Goal: Find specific page/section: Find specific page/section

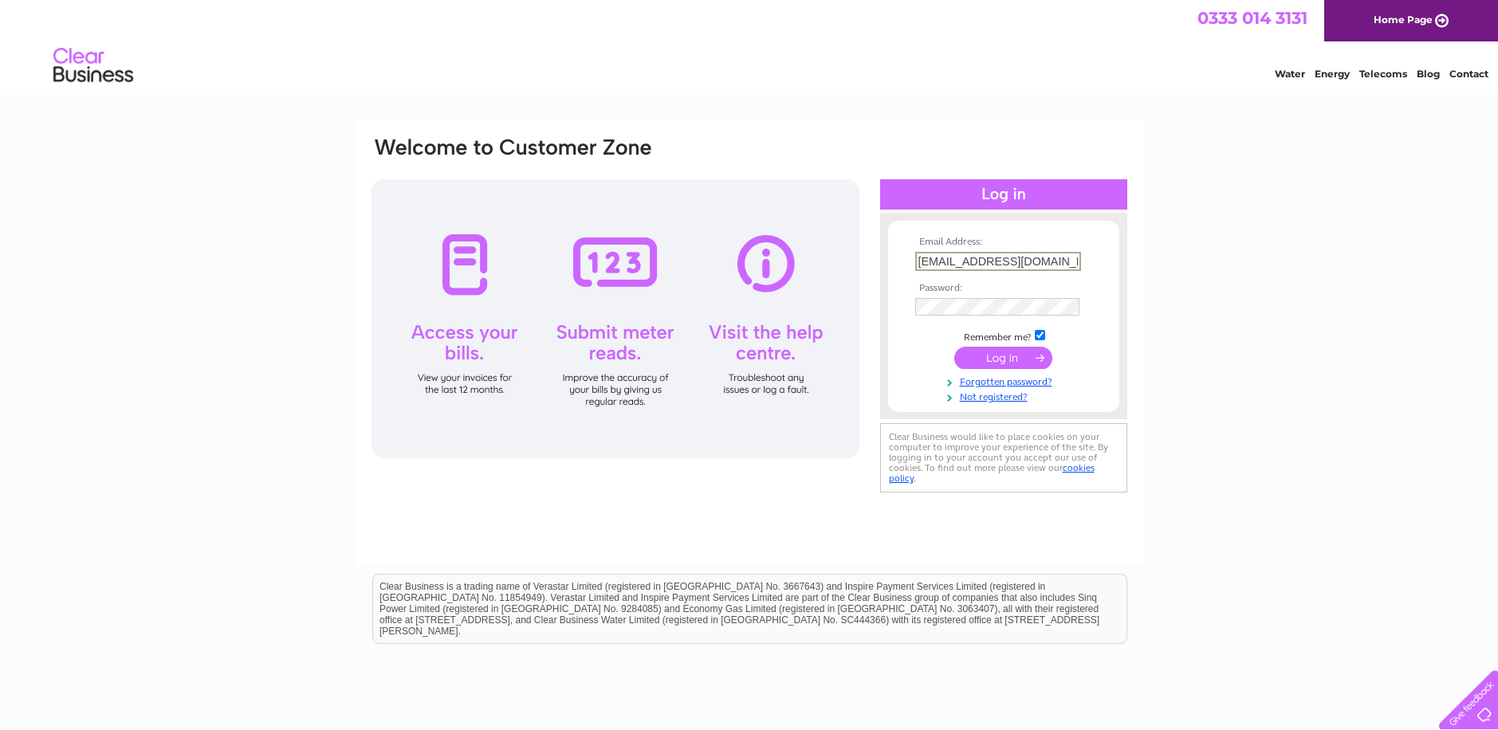
click at [1066, 263] on input "info@theskinlaserstudio.co.uk" at bounding box center [998, 261] width 166 height 19
type input "claire@kentsportsinjuryandrehab.co.uk"
click at [1044, 360] on input "submit" at bounding box center [1003, 356] width 98 height 22
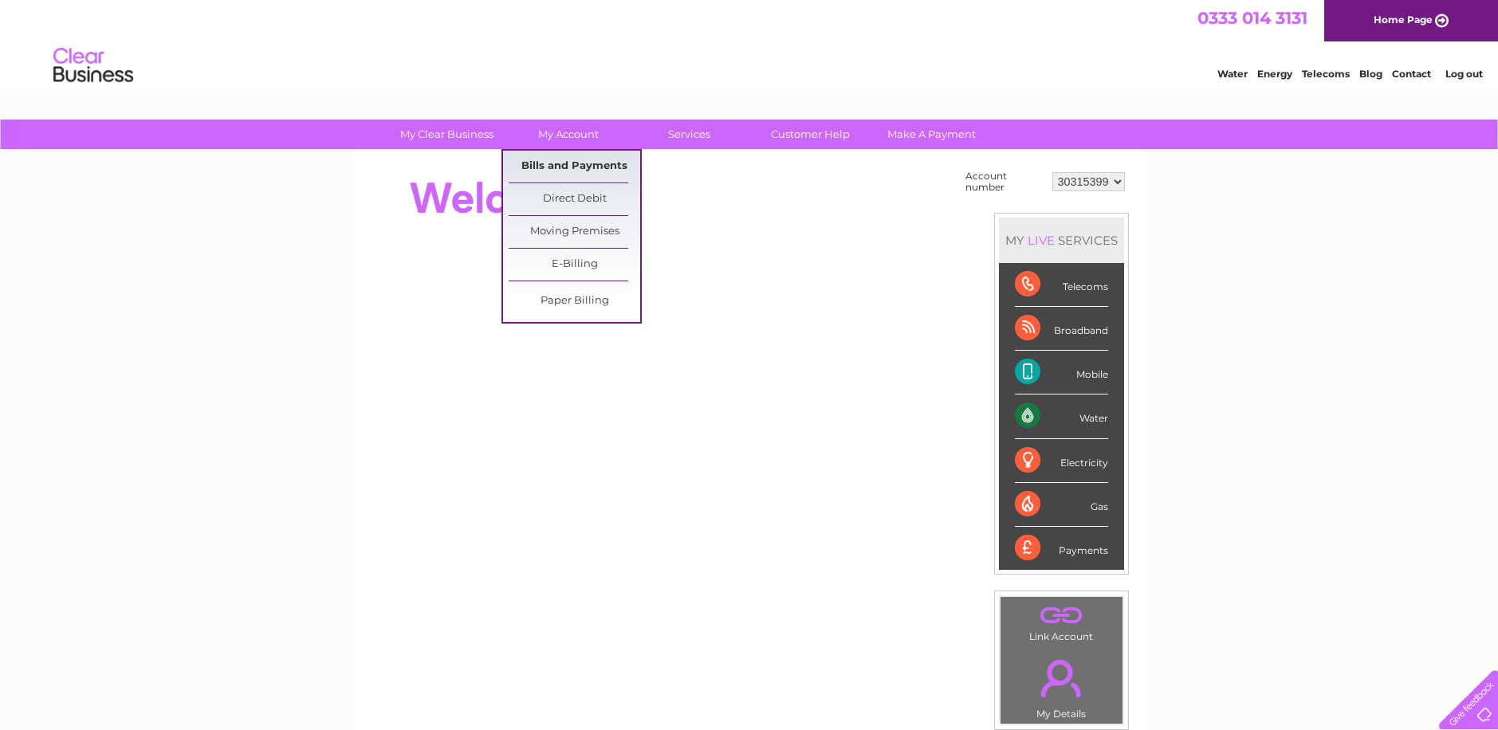
click at [588, 155] on link "Bills and Payments" at bounding box center [575, 167] width 132 height 32
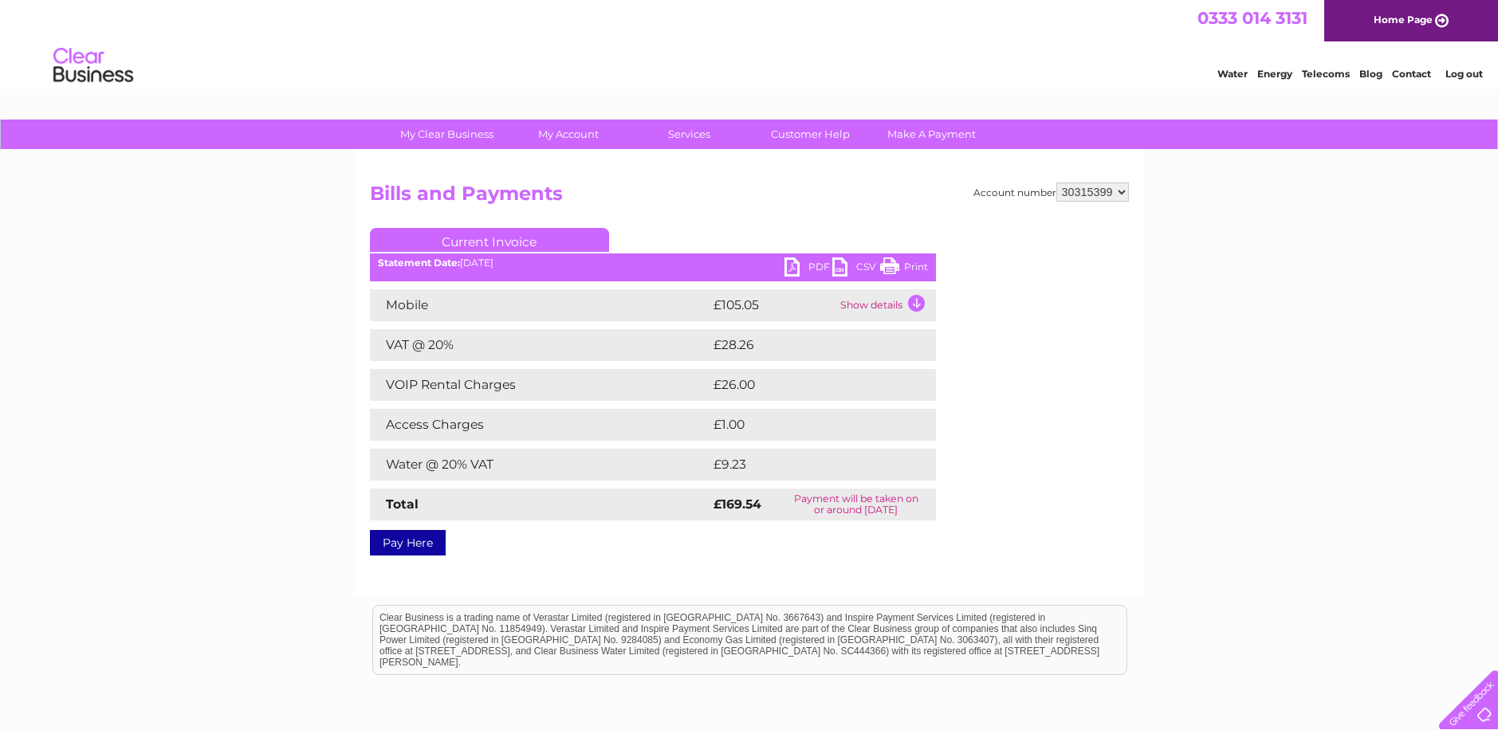
click at [811, 267] on link "PDF" at bounding box center [808, 268] width 48 height 23
